Goal: Obtain resource: Download file/media

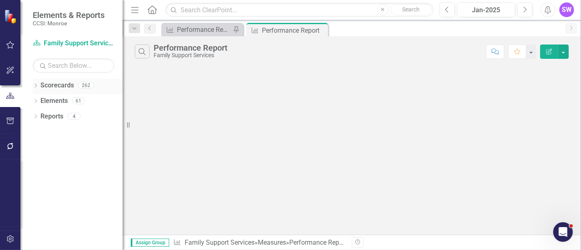
click at [37, 86] on icon "Dropdown" at bounding box center [36, 86] width 6 height 4
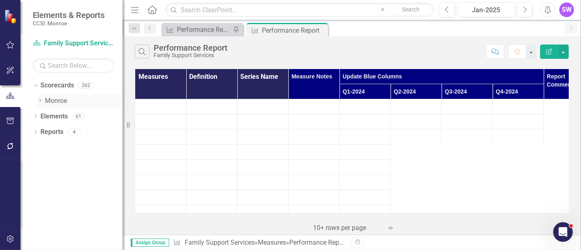
click at [40, 101] on icon "Dropdown" at bounding box center [40, 100] width 6 height 5
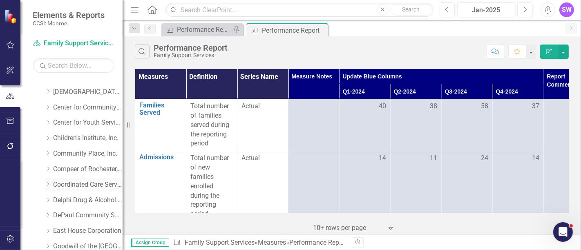
scroll to position [45, 0]
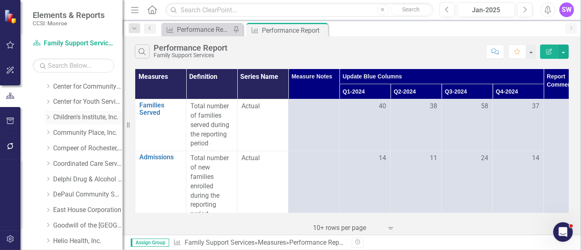
drag, startPoint x: 65, startPoint y: 117, endPoint x: 60, endPoint y: 115, distance: 5.6
click at [65, 117] on link "Children's Institute, Inc." at bounding box center [87, 117] width 69 height 9
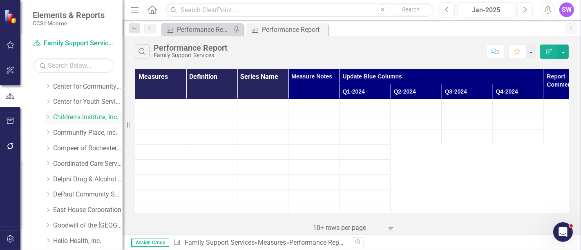
click at [60, 115] on link "Children's Institute, Inc." at bounding box center [87, 117] width 69 height 9
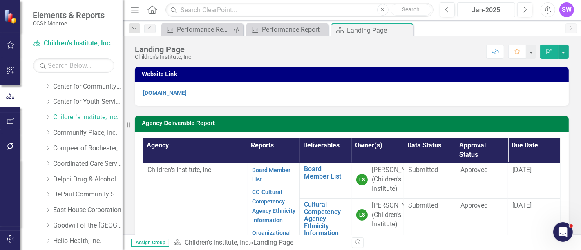
click at [499, 6] on div "Jan-2025" at bounding box center [486, 10] width 52 height 10
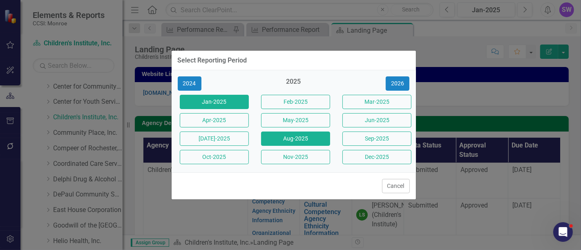
click at [305, 138] on button "Aug-2025" at bounding box center [295, 139] width 69 height 14
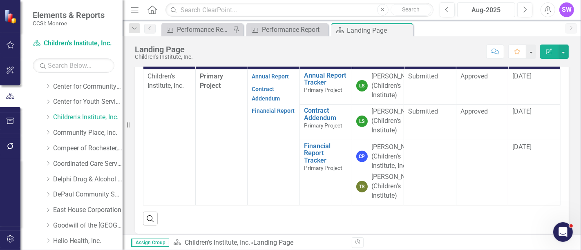
scroll to position [292, 0]
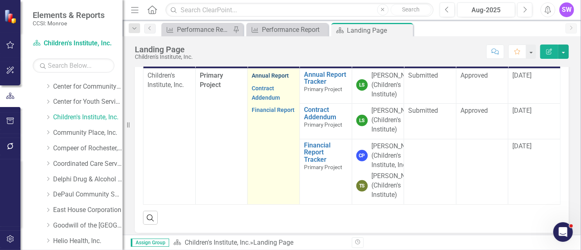
click at [267, 79] on link "Annual Report" at bounding box center [270, 75] width 37 height 7
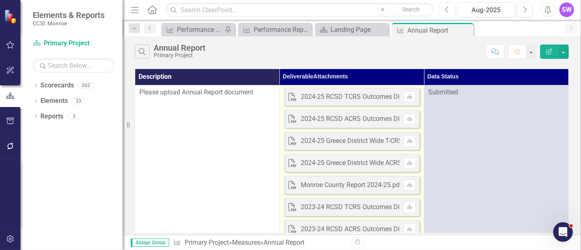
click at [375, 186] on div "Monroe County Report 2024-25.pdf" at bounding box center [351, 185] width 101 height 9
click at [374, 186] on div "Monroe County Report 2024-25.pdf" at bounding box center [351, 185] width 101 height 9
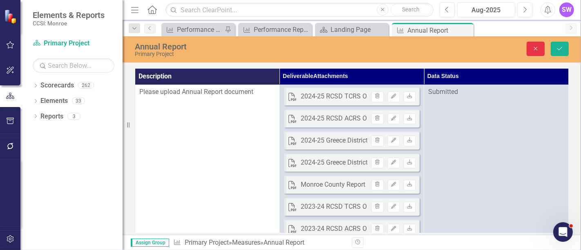
click at [537, 50] on icon "Close" at bounding box center [535, 49] width 7 height 6
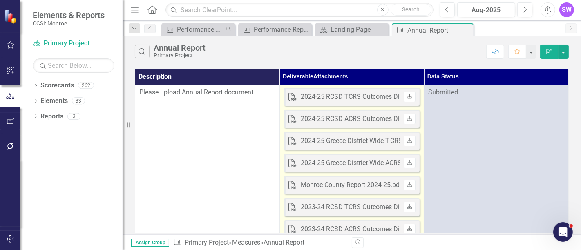
click at [411, 95] on icon "Download" at bounding box center [410, 96] width 6 height 5
click at [412, 115] on link "Download" at bounding box center [410, 119] width 12 height 11
click at [409, 140] on icon at bounding box center [409, 140] width 5 height 5
click at [411, 185] on icon at bounding box center [409, 184] width 5 height 5
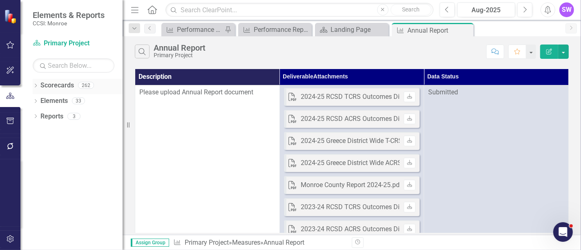
click at [36, 83] on div "Dropdown" at bounding box center [36, 86] width 6 height 7
drag, startPoint x: 38, startPoint y: 98, endPoint x: 41, endPoint y: 102, distance: 4.9
click at [38, 98] on icon "Dropdown" at bounding box center [40, 100] width 6 height 5
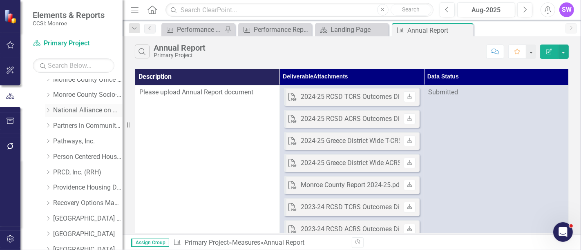
scroll to position [363, 0]
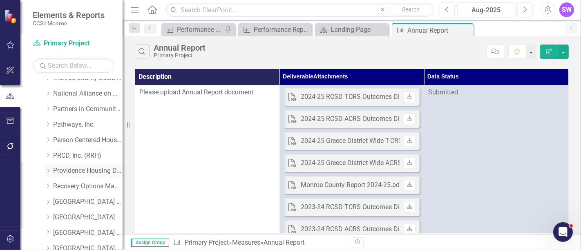
click at [51, 168] on icon "Dropdown" at bounding box center [48, 170] width 6 height 5
click at [69, 170] on link "Providence Housing Development Corporation" at bounding box center [87, 170] width 69 height 9
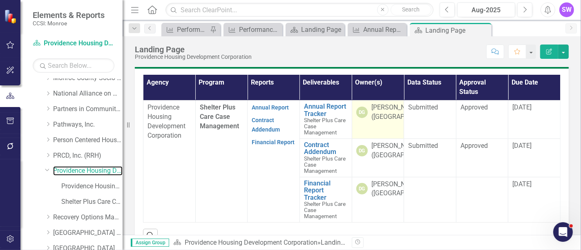
scroll to position [255, 0]
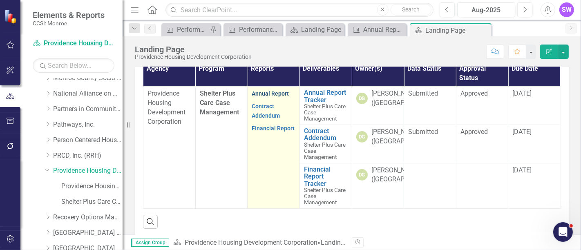
click at [270, 97] on link "Annual Report" at bounding box center [270, 93] width 37 height 7
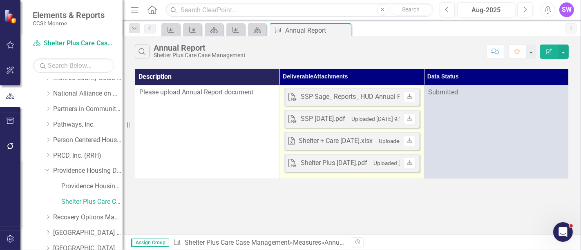
click at [413, 96] on icon "Download" at bounding box center [410, 96] width 6 height 5
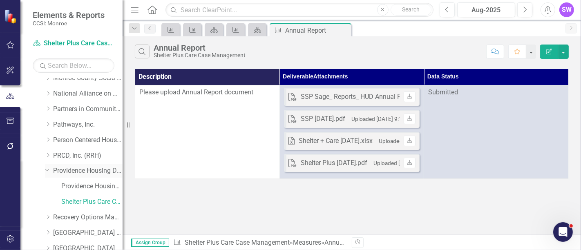
click at [87, 170] on link "Providence Housing Development Corporation" at bounding box center [87, 170] width 69 height 9
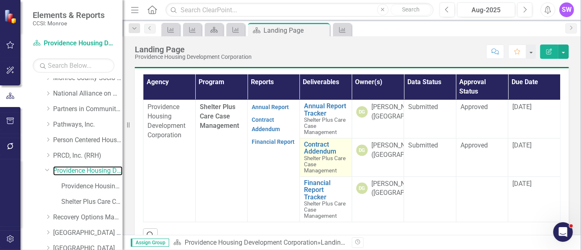
scroll to position [230, 0]
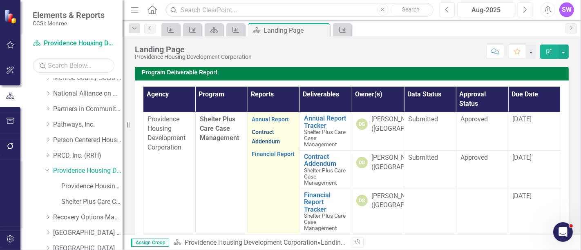
click at [264, 145] on link "Contract Addendum" at bounding box center [266, 137] width 28 height 16
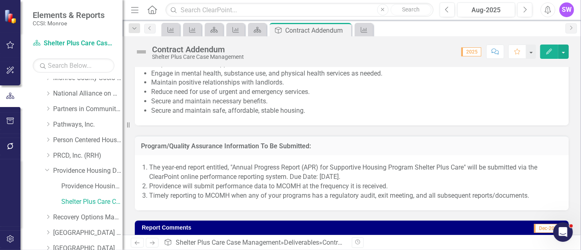
scroll to position [854, 0]
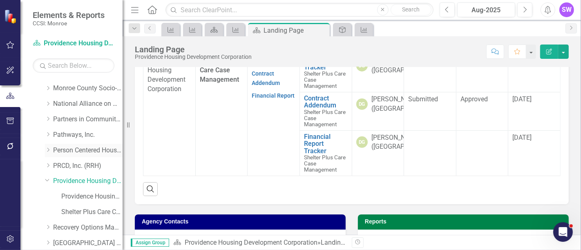
scroll to position [346, 0]
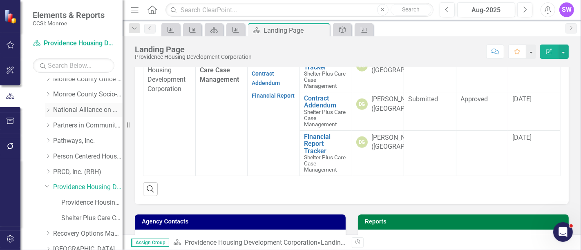
click at [49, 107] on icon "Dropdown" at bounding box center [48, 109] width 6 height 5
click at [80, 112] on link "National Alliance on Mental Illness" at bounding box center [87, 109] width 69 height 9
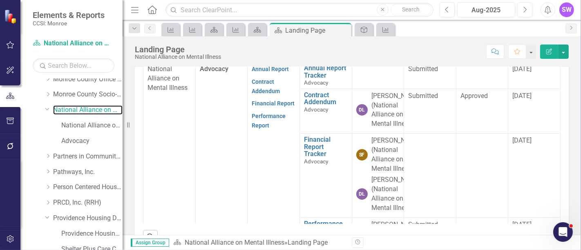
scroll to position [314, 0]
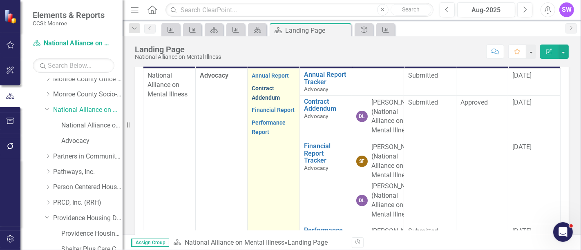
click at [264, 101] on link "Contract Addendum" at bounding box center [266, 93] width 28 height 16
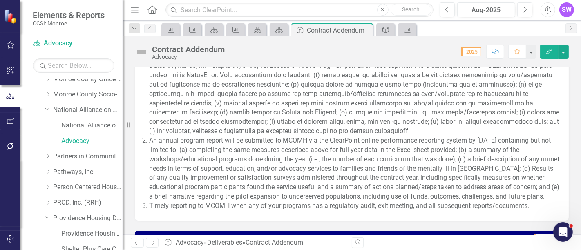
scroll to position [1035, 0]
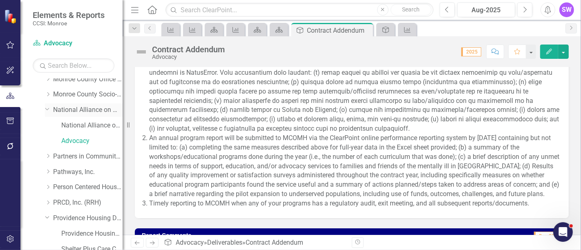
click at [81, 108] on link "National Alliance on Mental Illness" at bounding box center [87, 109] width 69 height 9
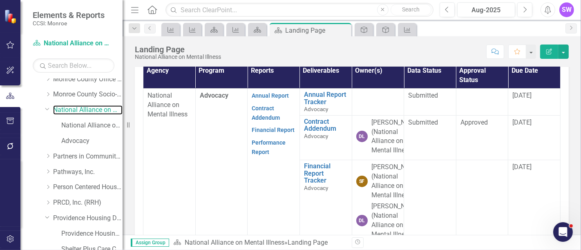
scroll to position [326, 0]
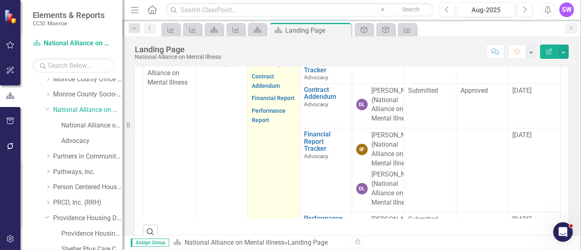
click at [266, 67] on link "Annual Report" at bounding box center [270, 63] width 37 height 7
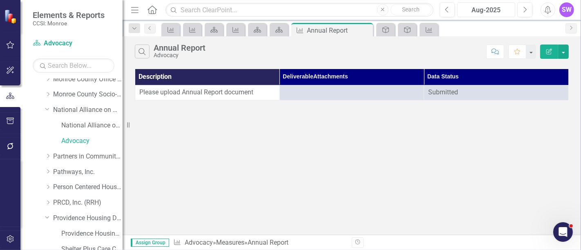
click at [493, 9] on div "Aug-2025" at bounding box center [486, 10] width 52 height 10
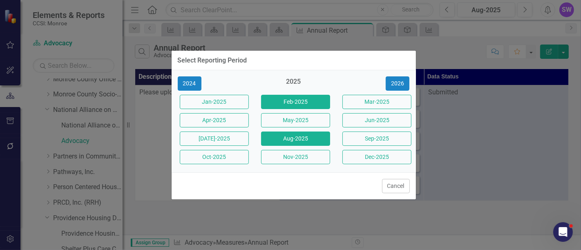
click at [313, 101] on button "Feb-2025" at bounding box center [295, 102] width 69 height 14
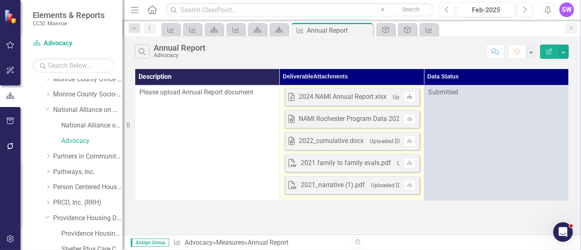
click at [411, 96] on icon "Download" at bounding box center [410, 96] width 6 height 5
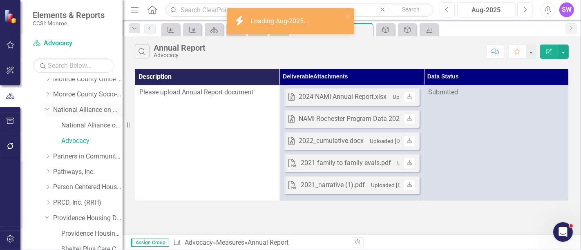
click at [93, 111] on link "National Alliance on Mental Illness" at bounding box center [87, 109] width 69 height 9
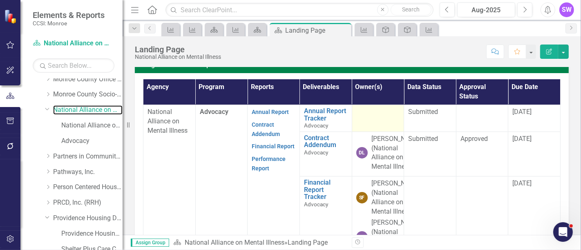
scroll to position [281, 0]
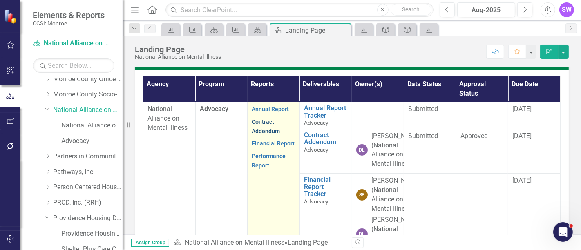
click at [255, 134] on link "Contract Addendum" at bounding box center [266, 126] width 28 height 16
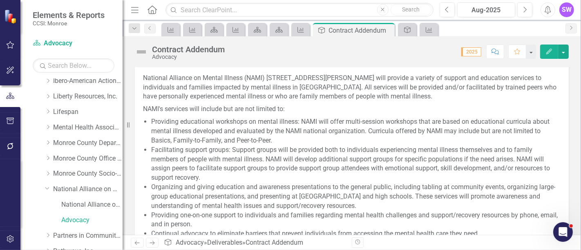
scroll to position [256, 0]
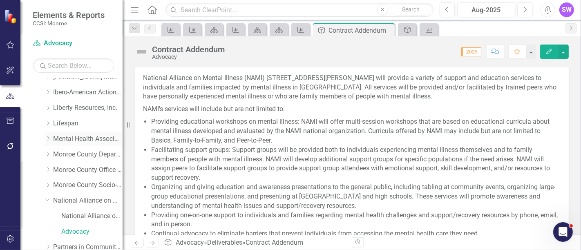
click at [51, 136] on div "Dropdown" at bounding box center [49, 139] width 8 height 7
click at [63, 136] on link "Mental Health Association" at bounding box center [87, 138] width 69 height 9
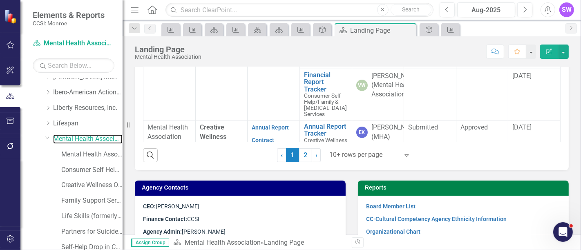
scroll to position [358, 0]
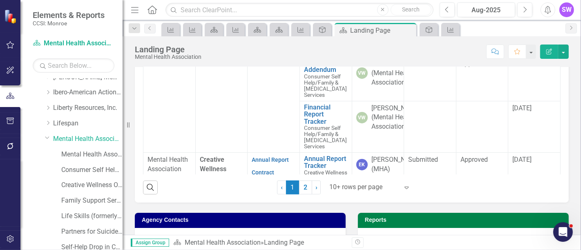
click at [357, 193] on div at bounding box center [363, 187] width 69 height 11
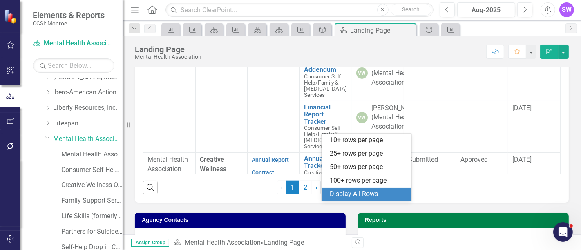
click at [369, 190] on div "Display All Rows" at bounding box center [368, 194] width 77 height 9
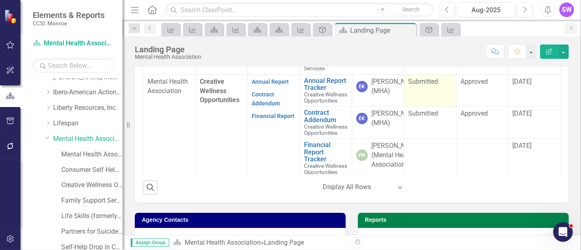
scroll to position [91, 0]
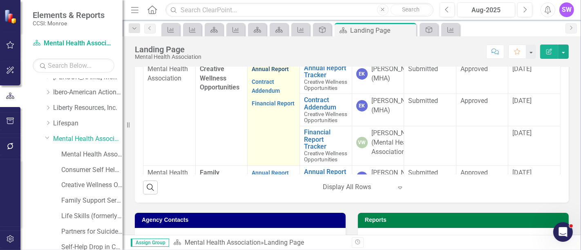
click at [270, 72] on link "Annual Report" at bounding box center [270, 69] width 37 height 7
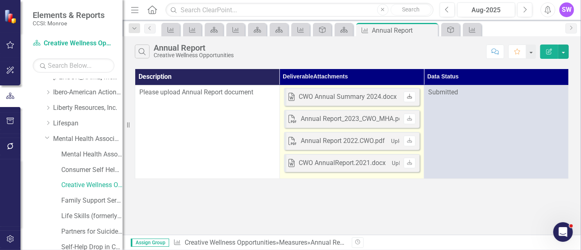
click at [411, 95] on icon "Download" at bounding box center [410, 96] width 6 height 5
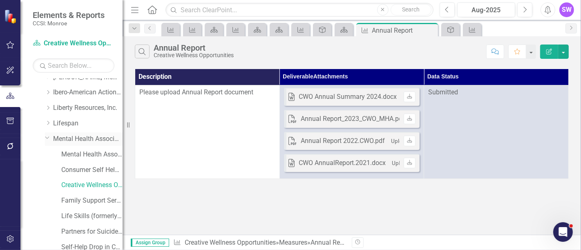
click at [83, 137] on link "Mental Health Association" at bounding box center [87, 138] width 69 height 9
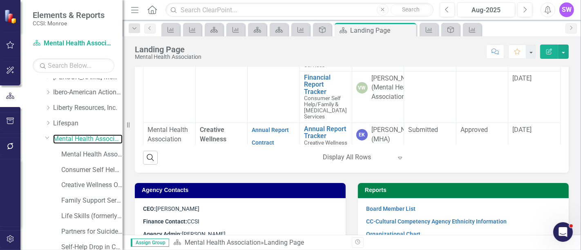
scroll to position [386, 0]
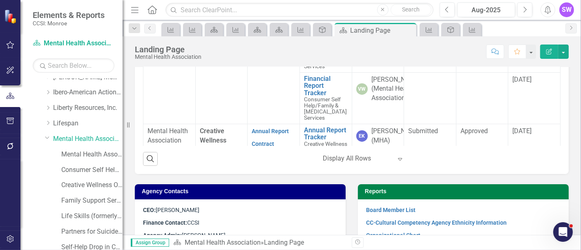
click at [335, 164] on div at bounding box center [357, 158] width 69 height 11
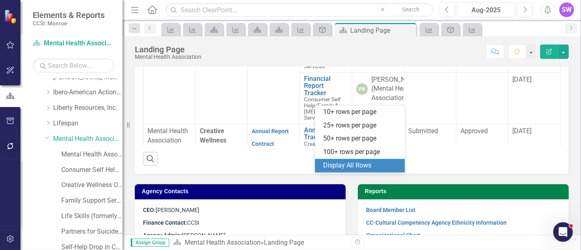
click at [350, 163] on div "Display All Rows" at bounding box center [361, 165] width 77 height 9
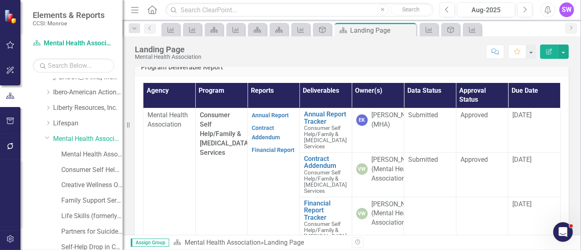
scroll to position [250, 0]
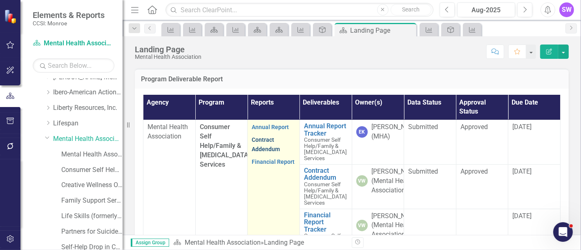
click at [265, 152] on link "Contract Addendum" at bounding box center [266, 144] width 28 height 16
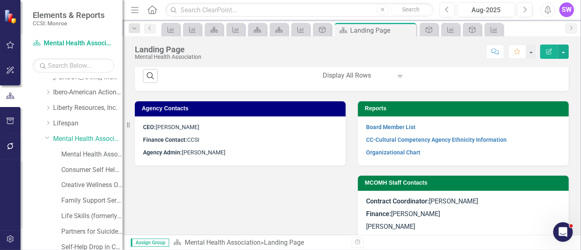
scroll to position [470, 0]
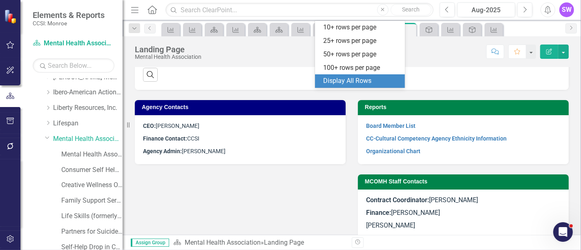
click at [339, 80] on div at bounding box center [357, 74] width 69 height 11
click at [353, 80] on div "Display All Rows" at bounding box center [361, 80] width 77 height 9
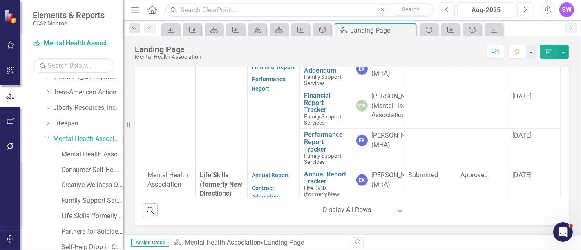
scroll to position [232, 0]
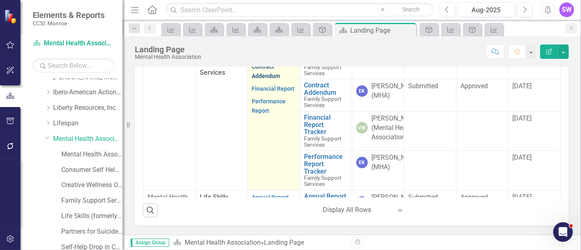
click at [259, 79] on link "Contract Addendum" at bounding box center [266, 71] width 28 height 16
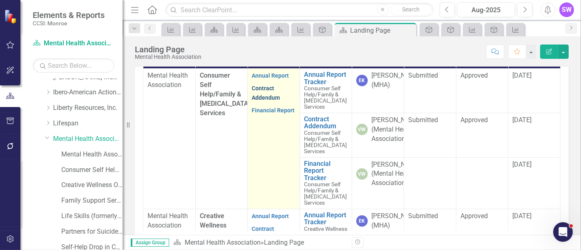
click at [257, 101] on link "Contract Addendum" at bounding box center [266, 93] width 28 height 16
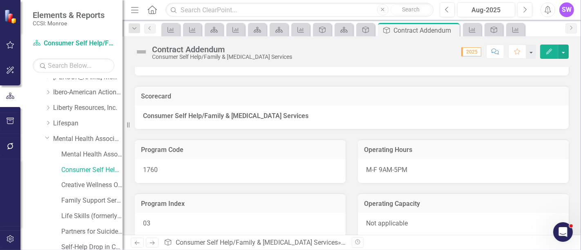
scroll to position [91, 0]
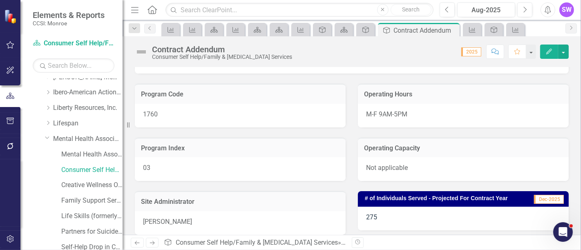
drag, startPoint x: 221, startPoint y: 220, endPoint x: 157, endPoint y: 219, distance: 63.3
click at [165, 214] on div "[PERSON_NAME]" at bounding box center [240, 223] width 211 height 24
click at [146, 217] on p "[PERSON_NAME]" at bounding box center [240, 221] width 194 height 9
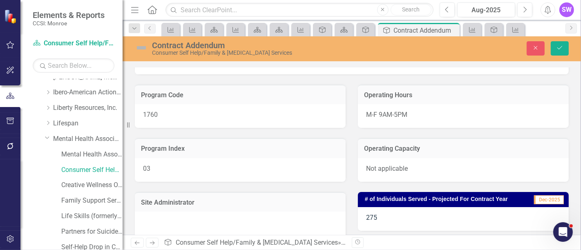
type textarea "<p>[PERSON_NAME]</p>"
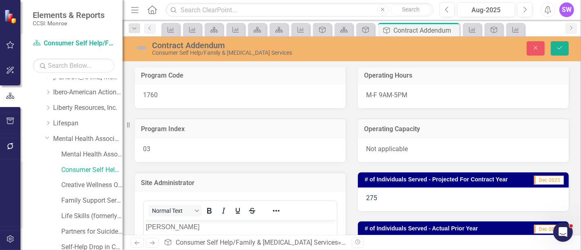
scroll to position [136, 0]
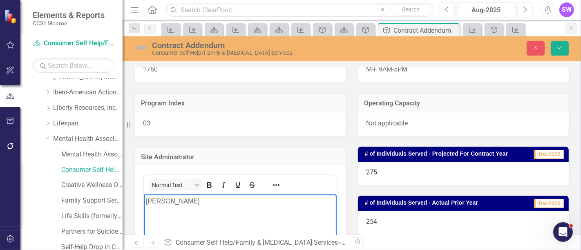
drag, startPoint x: 222, startPoint y: 200, endPoint x: 115, endPoint y: 190, distance: 107.5
copy p "[PERSON_NAME]"
click at [538, 48] on button "Close" at bounding box center [536, 48] width 18 height 14
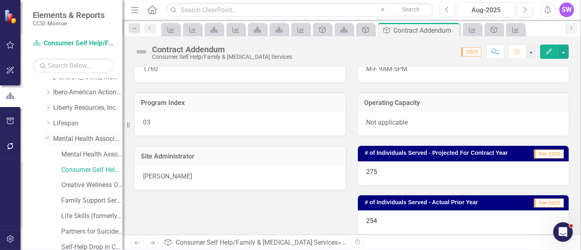
click at [79, 136] on link "Mental Health Association" at bounding box center [87, 138] width 69 height 9
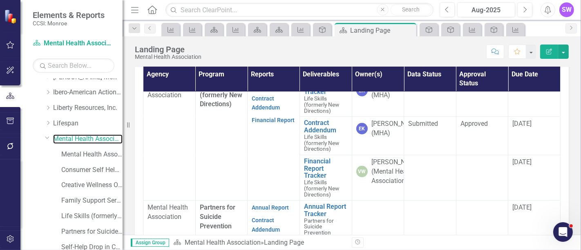
scroll to position [272, 0]
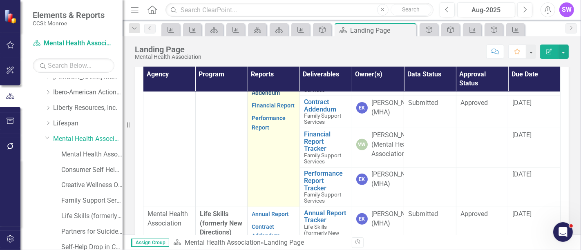
click at [260, 96] on link "Contract Addendum" at bounding box center [266, 88] width 28 height 16
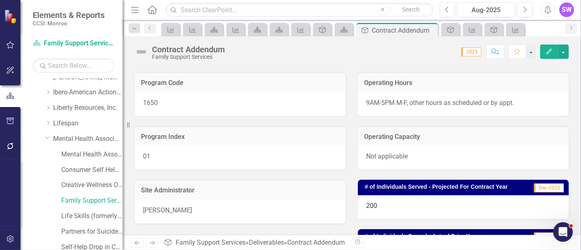
scroll to position [136, 0]
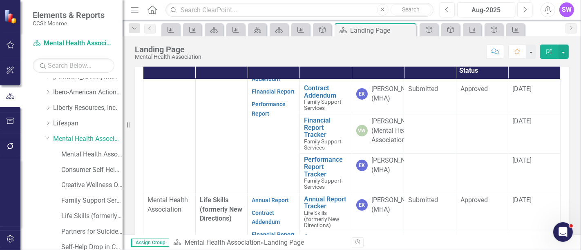
scroll to position [232, 0]
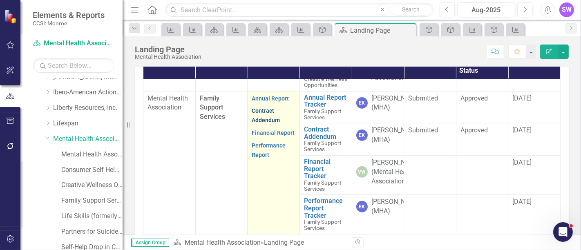
click at [258, 123] on link "Contract Addendum" at bounding box center [266, 115] width 28 height 16
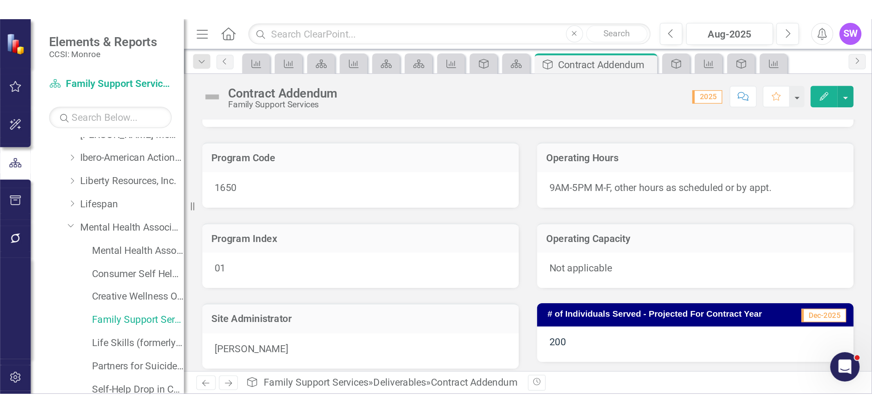
scroll to position [45, 0]
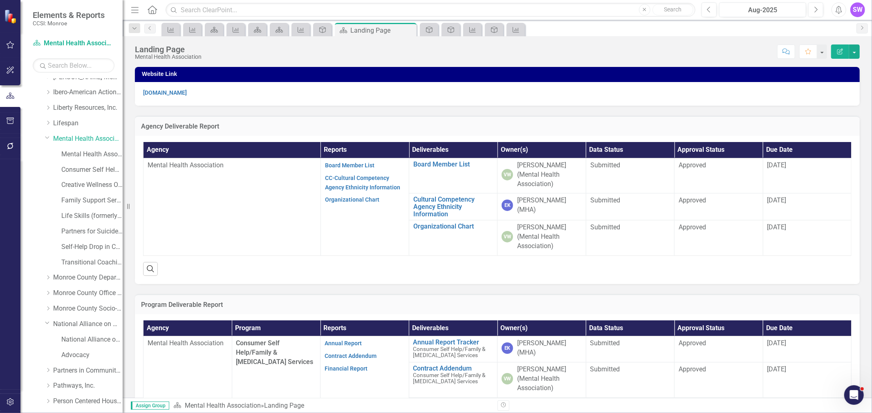
scroll to position [256, 0]
click at [515, 31] on icon "Measure" at bounding box center [516, 30] width 8 height 7
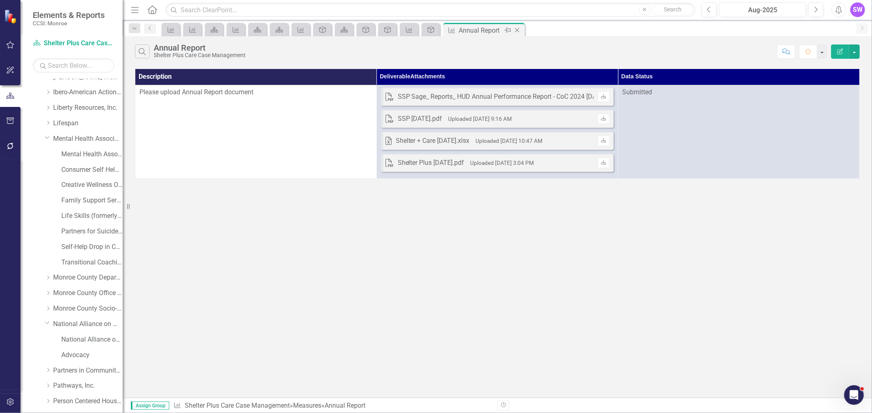
click at [517, 30] on icon at bounding box center [517, 30] width 4 height 4
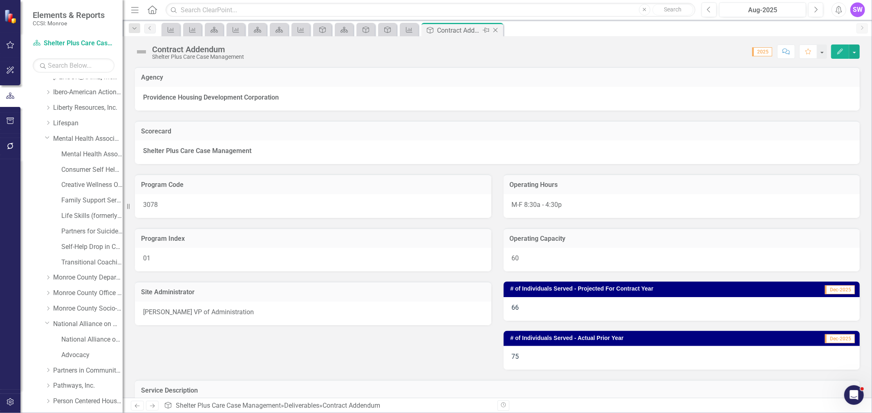
click at [494, 28] on icon "Close" at bounding box center [495, 30] width 8 height 7
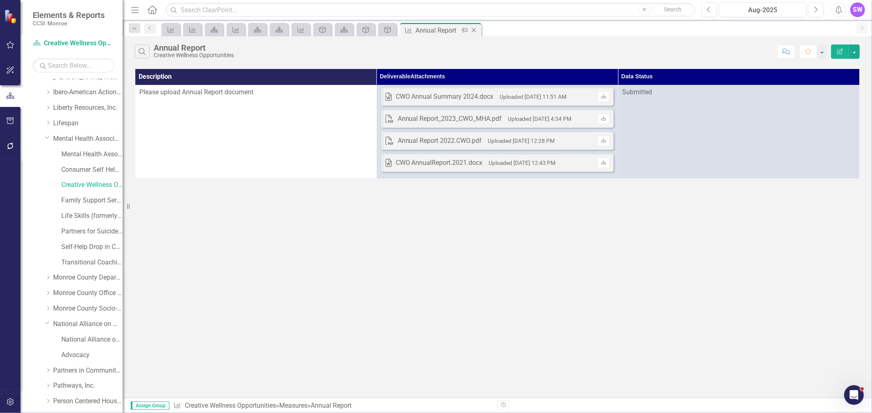
click at [473, 30] on icon at bounding box center [474, 30] width 4 height 4
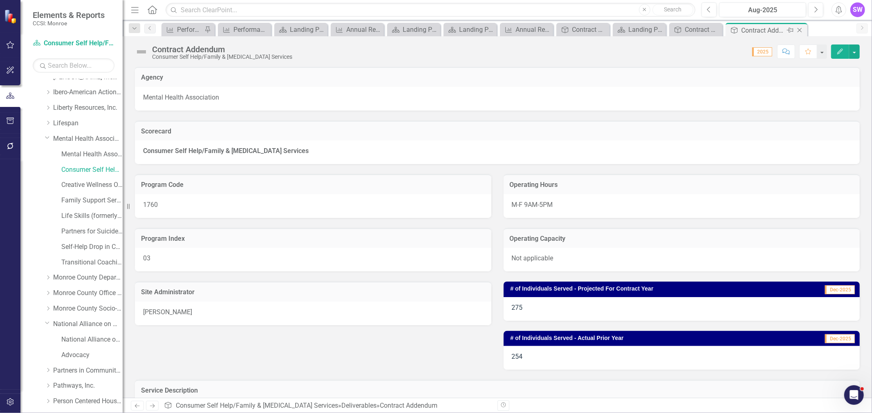
click at [581, 30] on icon "Close" at bounding box center [799, 30] width 8 height 7
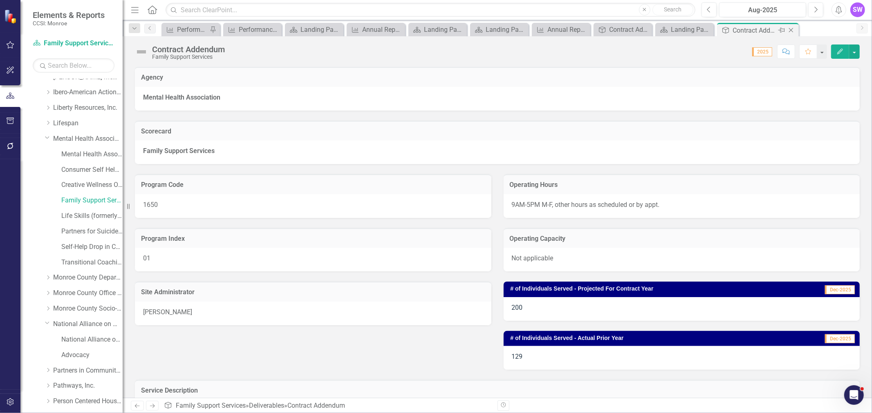
click at [581, 29] on icon "Close" at bounding box center [791, 30] width 8 height 7
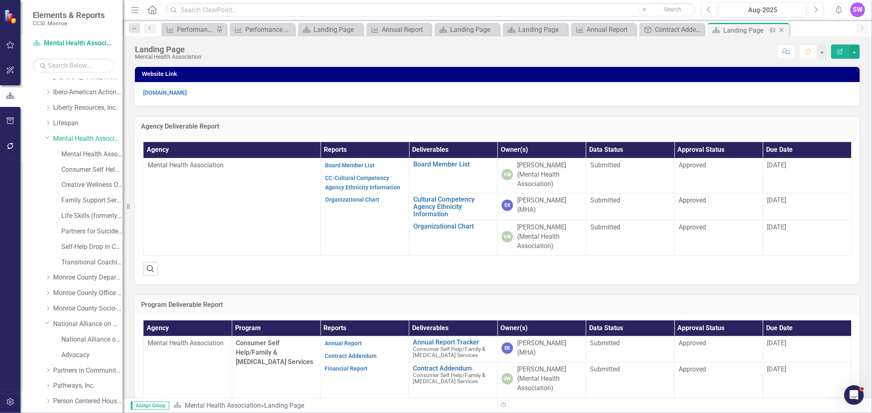
click at [581, 27] on icon "Close" at bounding box center [781, 30] width 8 height 7
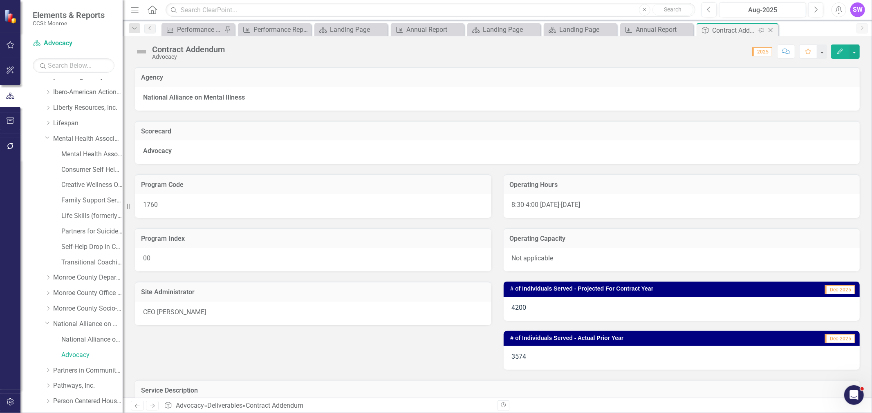
click at [581, 30] on icon at bounding box center [770, 30] width 4 height 4
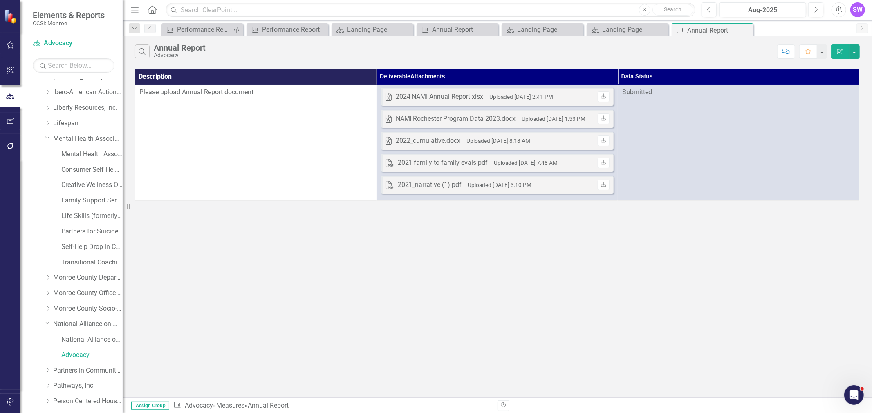
click at [0, 0] on icon "Close" at bounding box center [0, 0] width 0 height 0
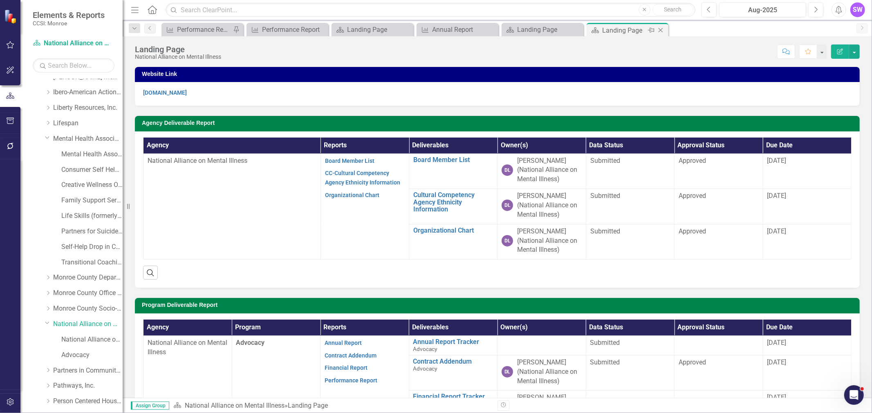
click at [581, 30] on icon "Close" at bounding box center [660, 30] width 8 height 7
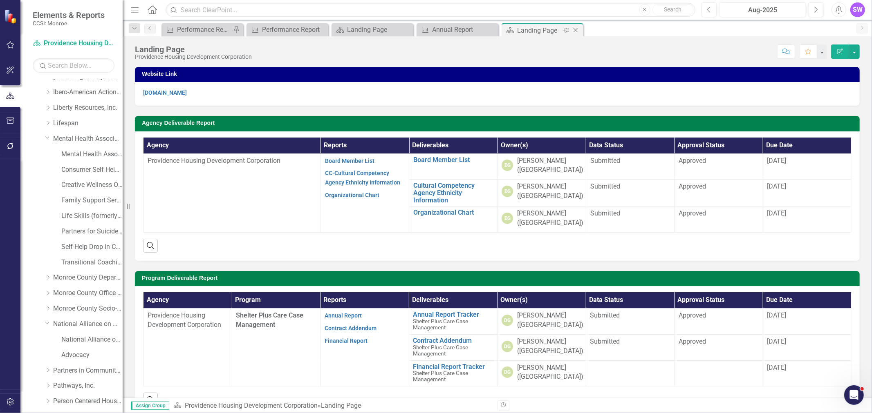
click at [577, 30] on icon "Close" at bounding box center [575, 30] width 8 height 7
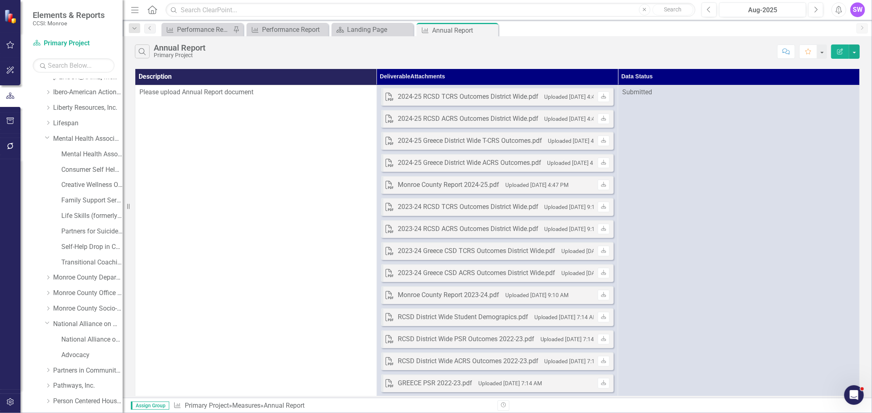
click at [0, 0] on icon "Close" at bounding box center [0, 0] width 0 height 0
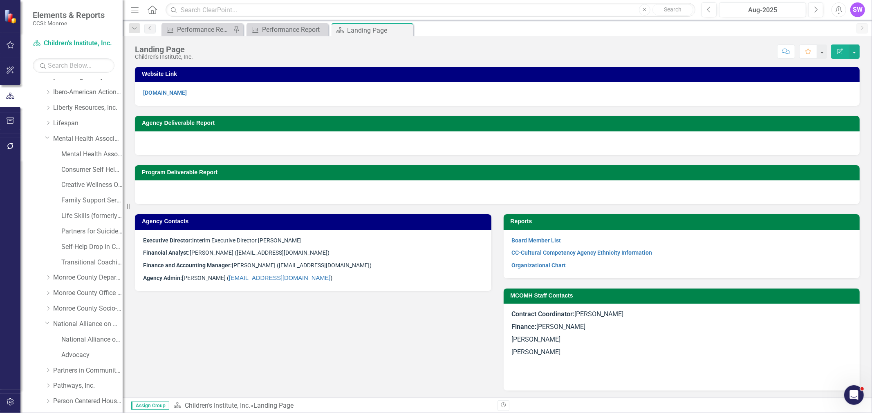
click at [0, 0] on div "Close" at bounding box center [0, 0] width 0 height 0
